Goal: Task Accomplishment & Management: Use online tool/utility

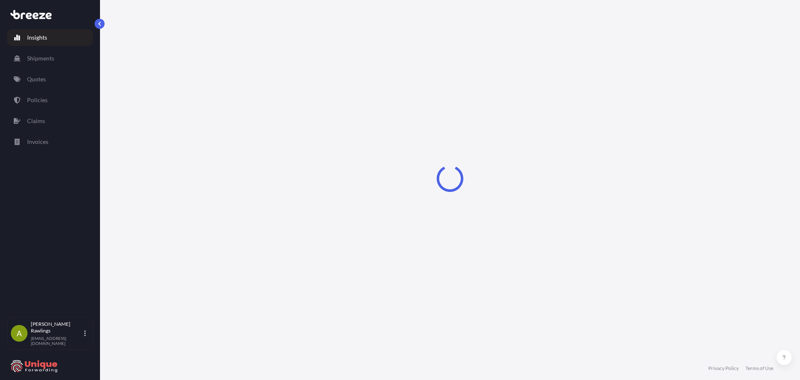
select select "2025"
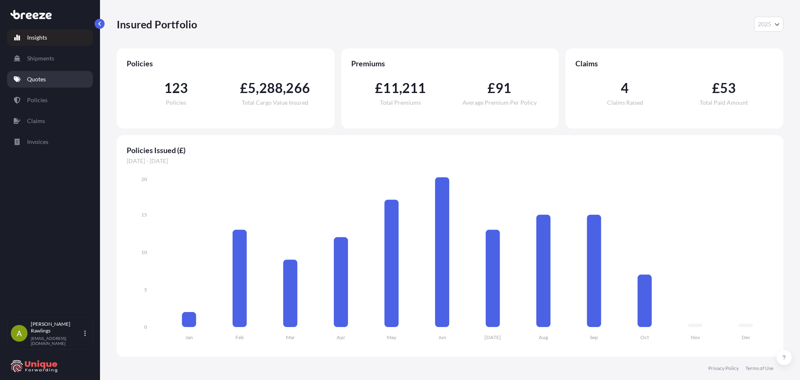
click at [33, 85] on link "Quotes" at bounding box center [50, 79] width 86 height 17
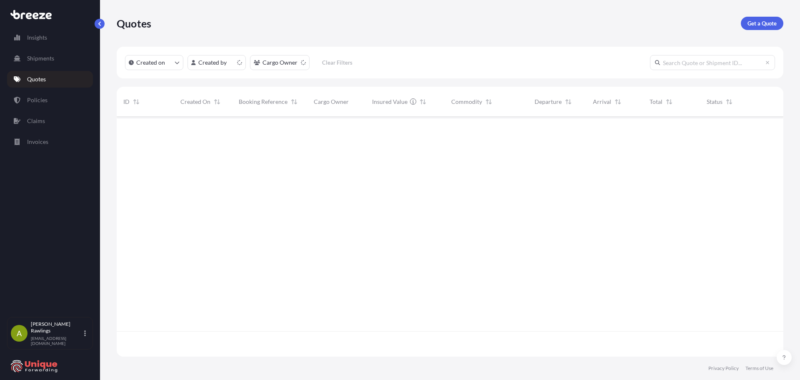
scroll to position [238, 661]
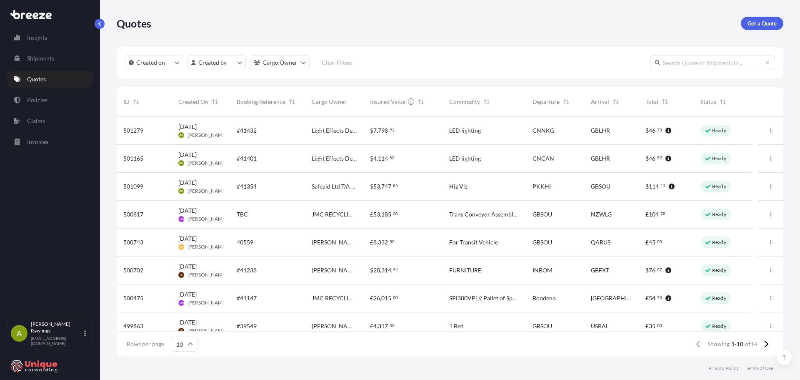
click at [278, 135] on div "#41432" at bounding box center [267, 131] width 75 height 28
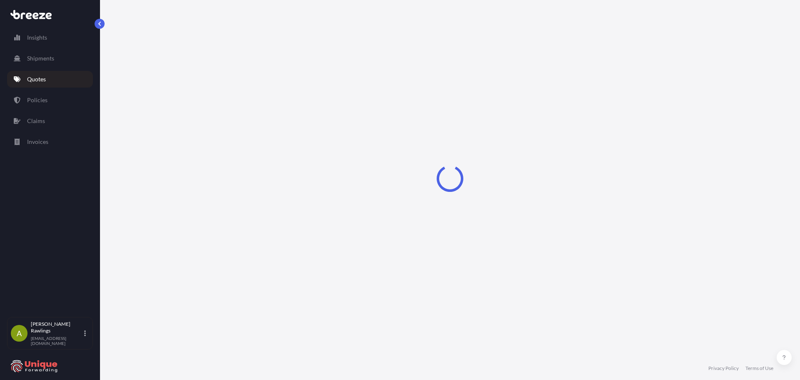
select select "Air"
select select "Road"
select select "1"
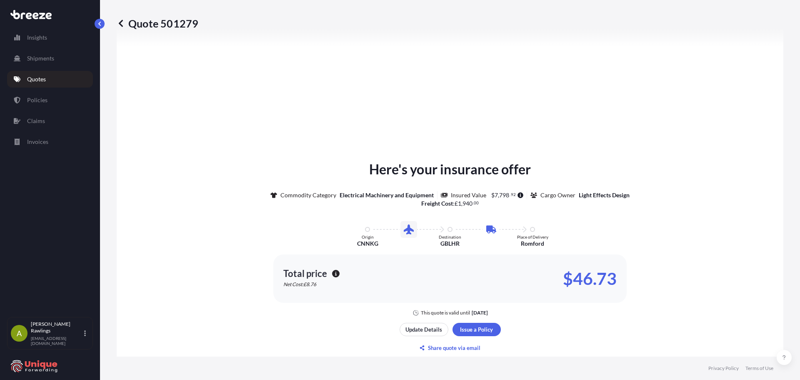
scroll to position [326, 0]
